Goal: Use online tool/utility: Utilize a website feature to perform a specific function

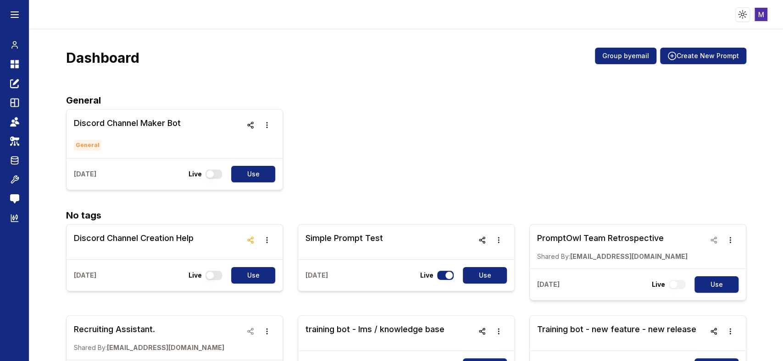
click at [408, 127] on div "Discord Channel Maker Bot General [DATE] Live Use" at bounding box center [406, 149] width 680 height 81
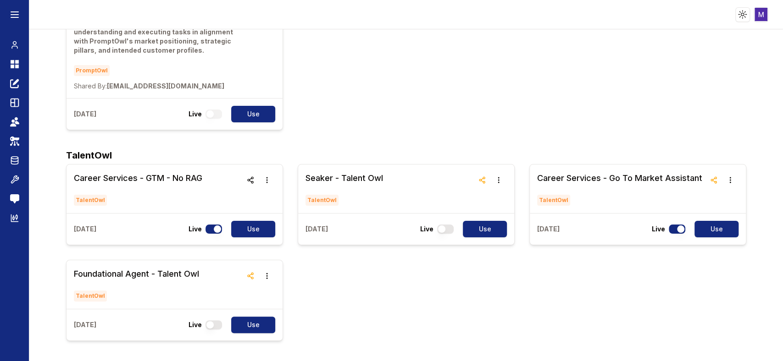
scroll to position [2527, 0]
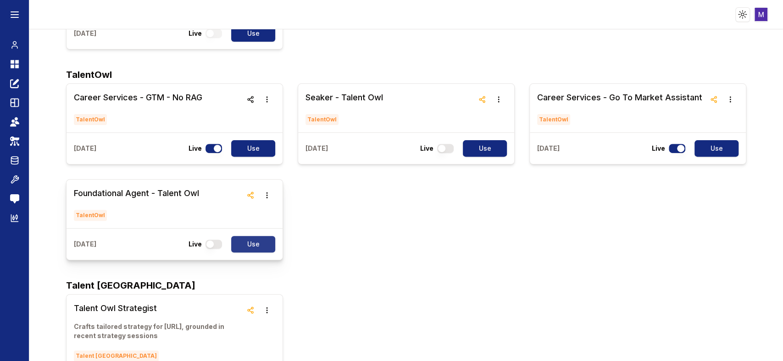
click at [243, 236] on button "Use" at bounding box center [253, 244] width 44 height 17
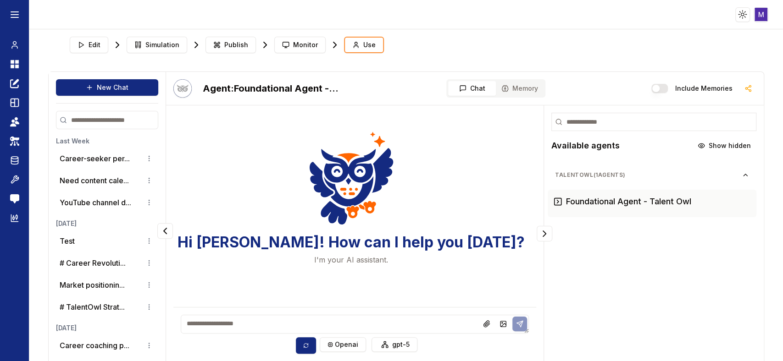
click at [289, 327] on textarea at bounding box center [355, 324] width 348 height 19
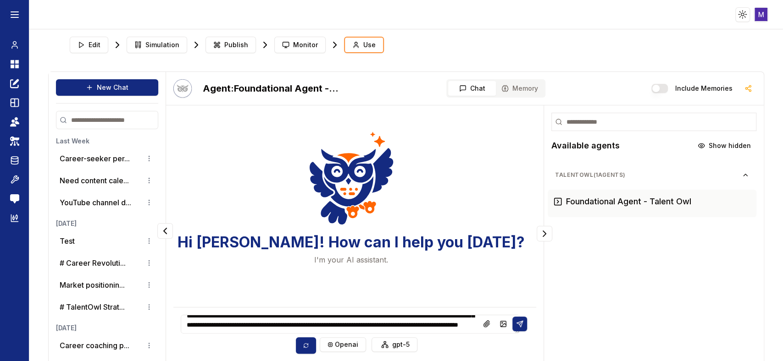
scroll to position [31, 0]
paste textarea "**********"
type textarea "**********"
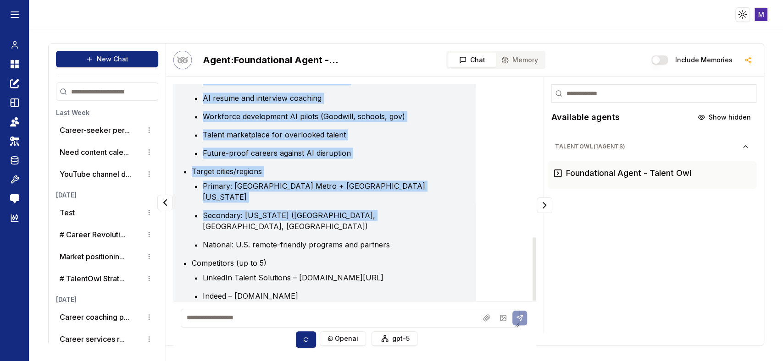
scroll to position [950, 0]
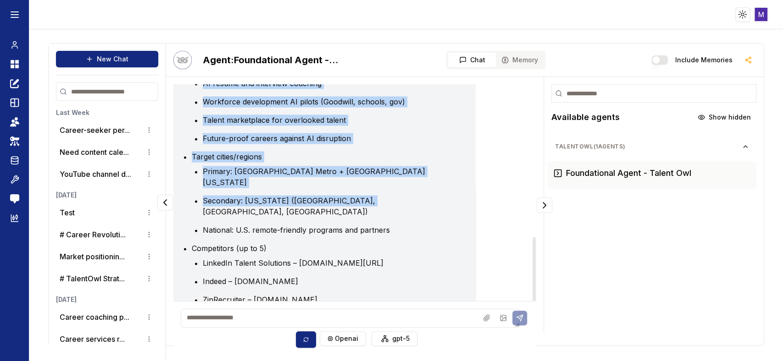
drag, startPoint x: 176, startPoint y: 114, endPoint x: 442, endPoint y: 189, distance: 276.5
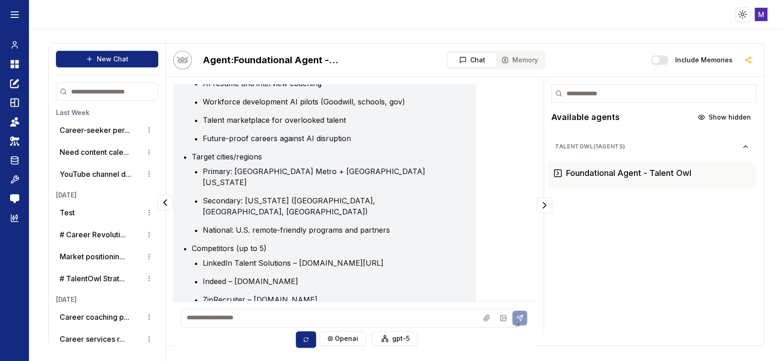
click at [275, 320] on textarea at bounding box center [350, 318] width 339 height 19
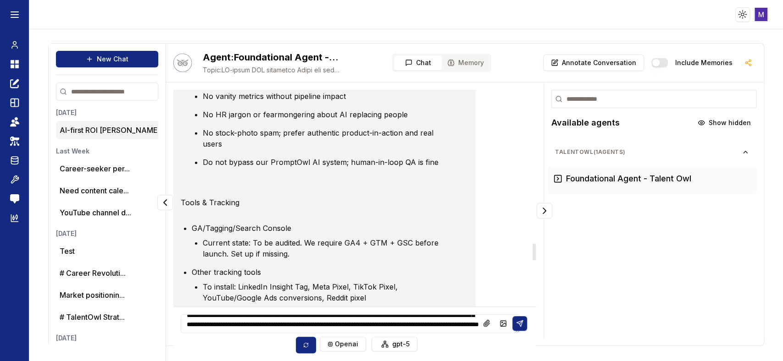
scroll to position [2057, 0]
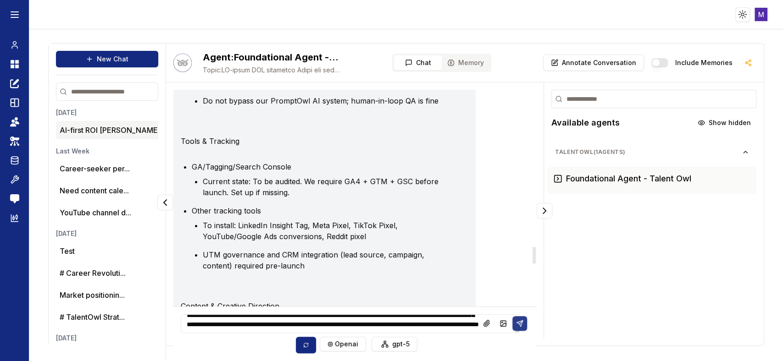
type textarea "**********"
click at [516, 320] on icon at bounding box center [519, 323] width 7 height 7
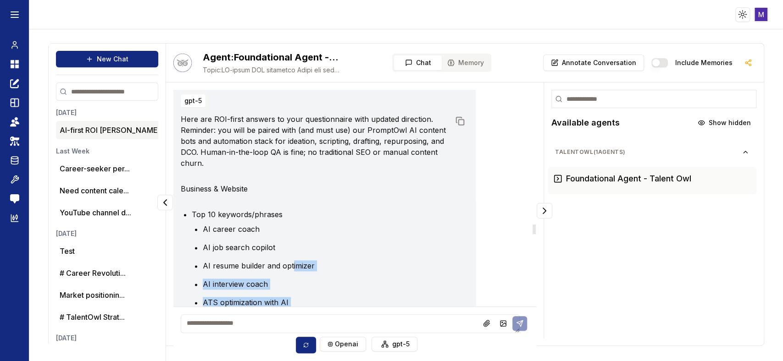
scroll to position [2953, 0]
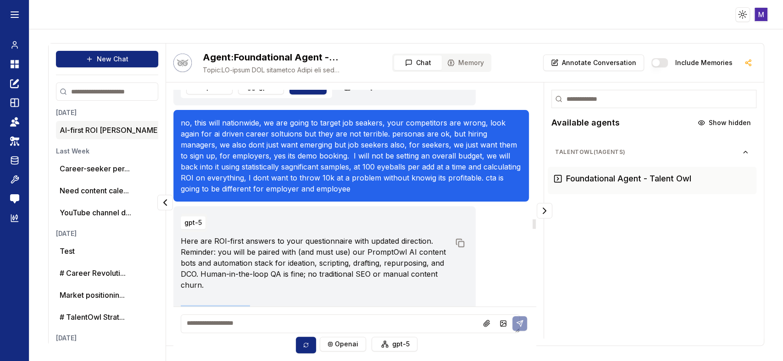
drag, startPoint x: 395, startPoint y: 165, endPoint x: 174, endPoint y: 276, distance: 247.7
copy div "Loremips & Dolorsi Ame 65 consecte/adipisc EL seddoe tempo IN utl etdolo magnaa…"
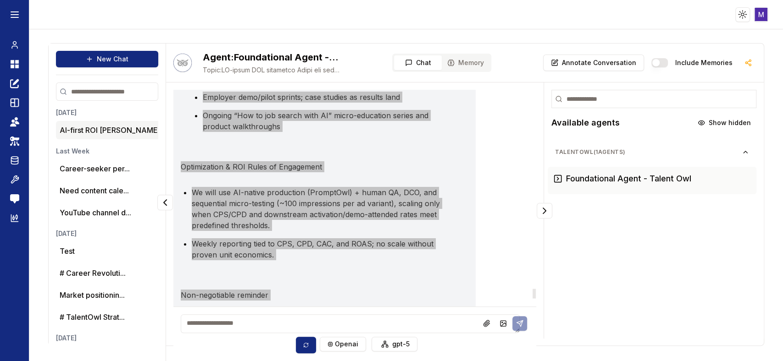
scroll to position [4664, 0]
